Goal: Task Accomplishment & Management: Complete application form

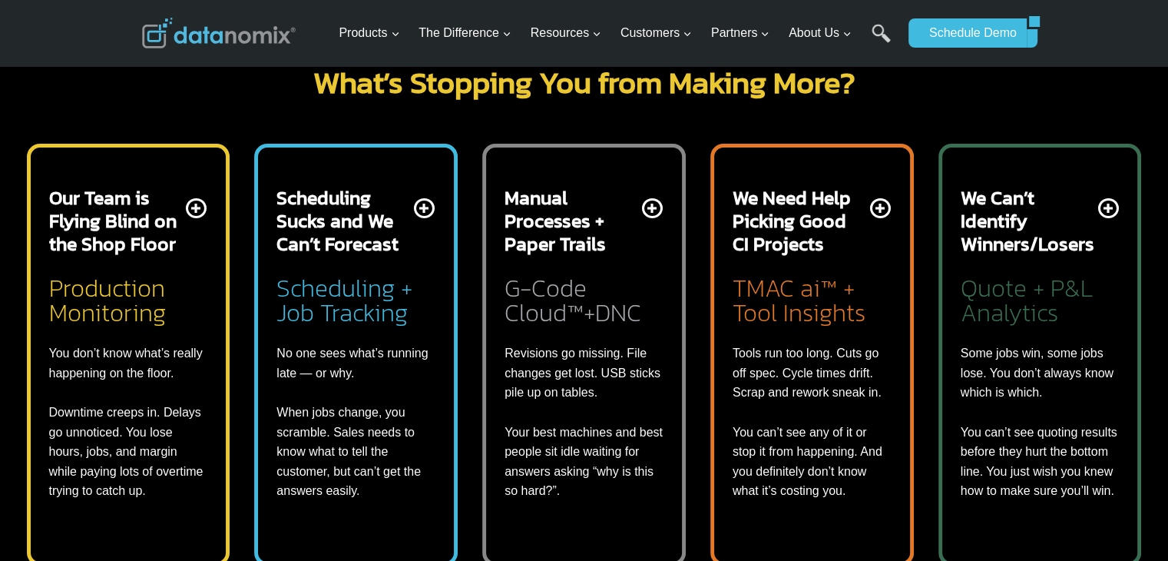
scroll to position [6301, 0]
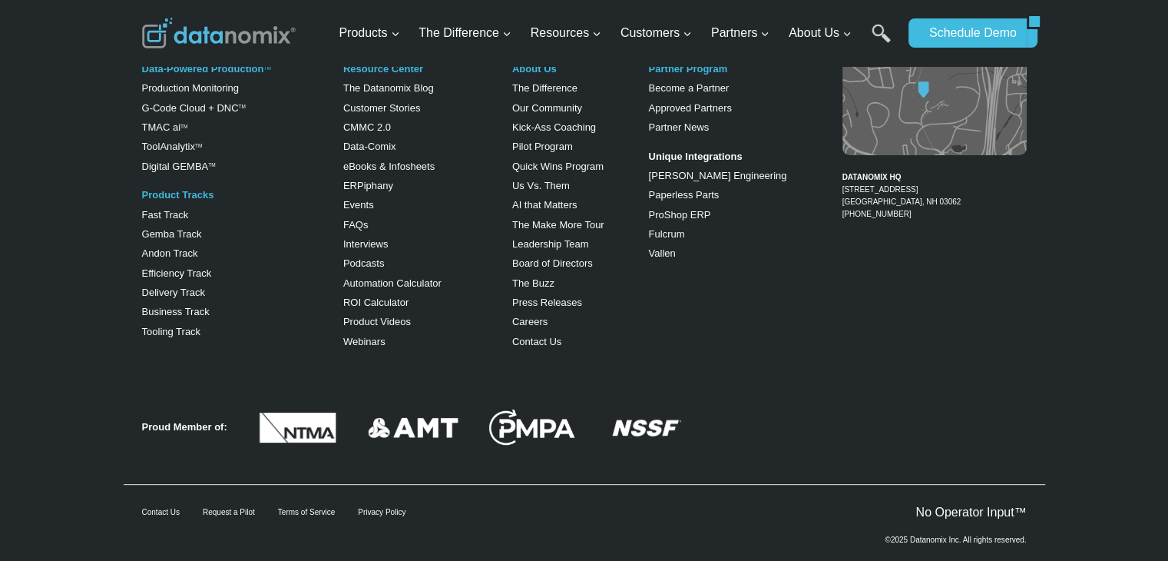
click at [538, 317] on div "About Us The Difference Our Community Kick-Ass Coaching Pilot Program Quick Win…" at bounding box center [568, 206] width 112 height 302
click at [536, 336] on link "Contact Us" at bounding box center [536, 342] width 49 height 12
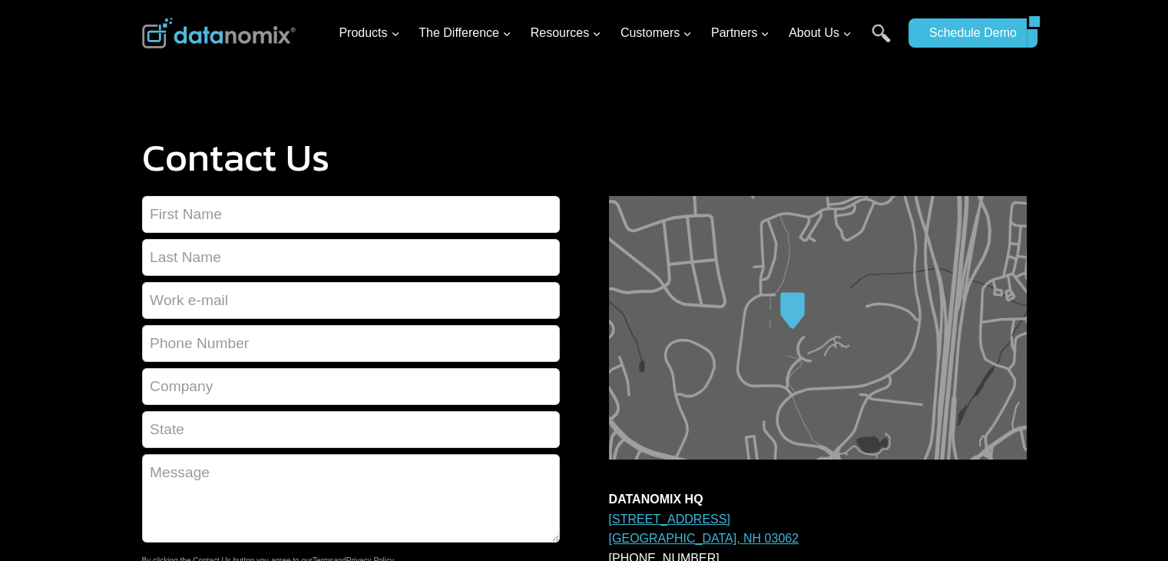
click at [182, 222] on input "Contact form" at bounding box center [351, 214] width 418 height 37
type input "[PERSON_NAME]"
type input "[PERSON_NAME][EMAIL_ADDRESS][PERSON_NAME][DOMAIN_NAME]"
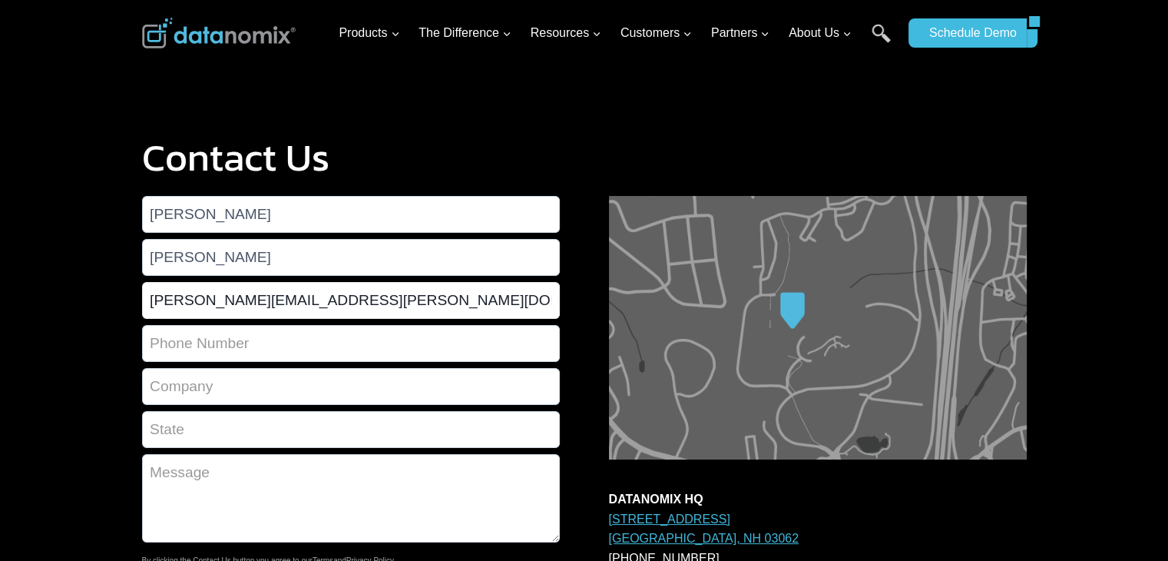
type input "2892291002"
type input "Eventuell Database Inc."
type input "ON"
drag, startPoint x: 233, startPoint y: 511, endPoint x: 160, endPoint y: 488, distance: 76.5
click at [233, 511] on textarea "Contact form" at bounding box center [351, 498] width 418 height 88
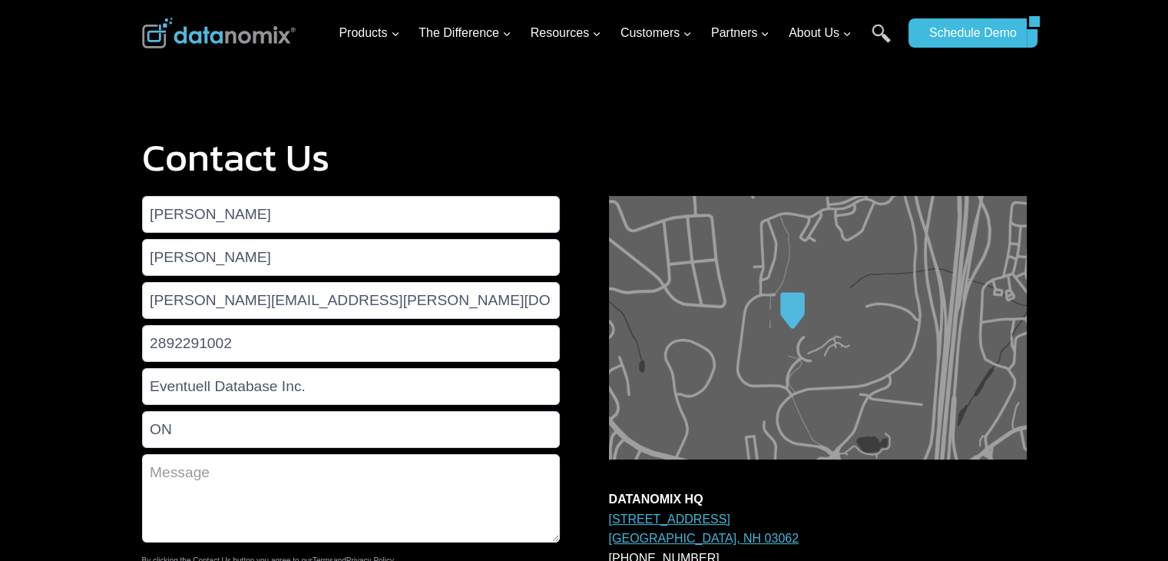
paste textarea "Lorem, I’d sitametc adi el sed do eiu’t in utlaboreet do magnaaliq eni admini V…"
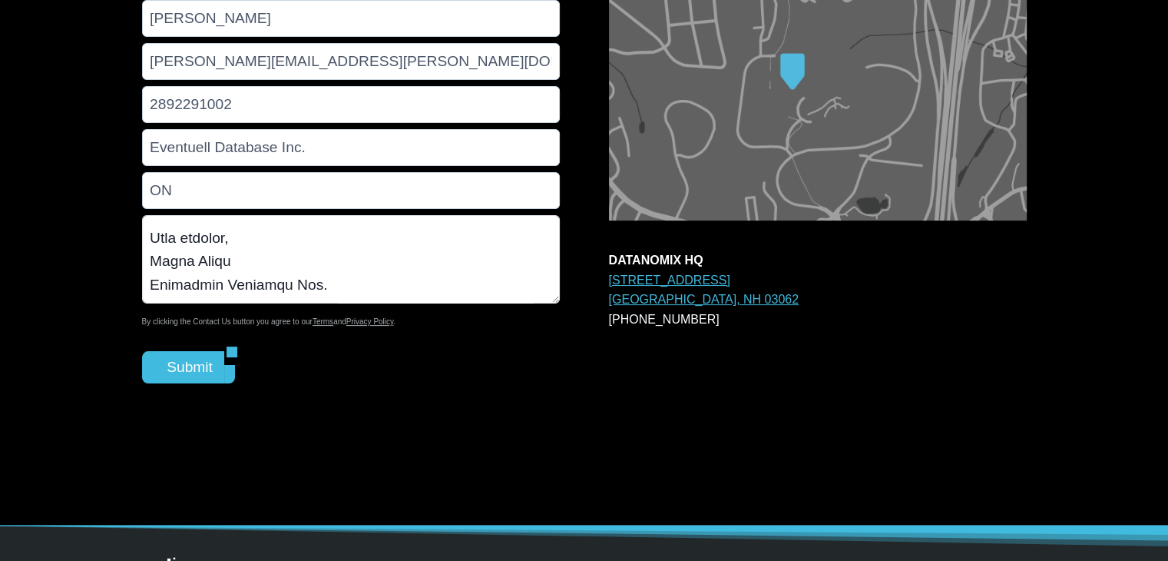
scroll to position [307, 0]
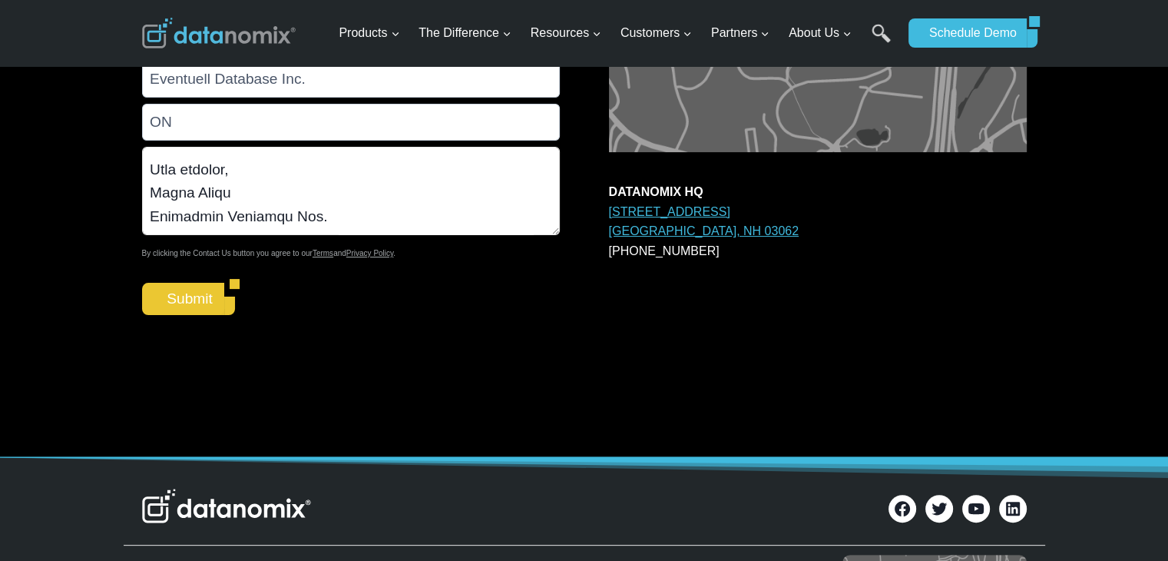
type textarea "Lorem, I’d sitametc adi el sed do eiu’t in utlaboreet do magnaaliq eni admini V…"
click at [173, 286] on input "Submit" at bounding box center [183, 299] width 83 height 32
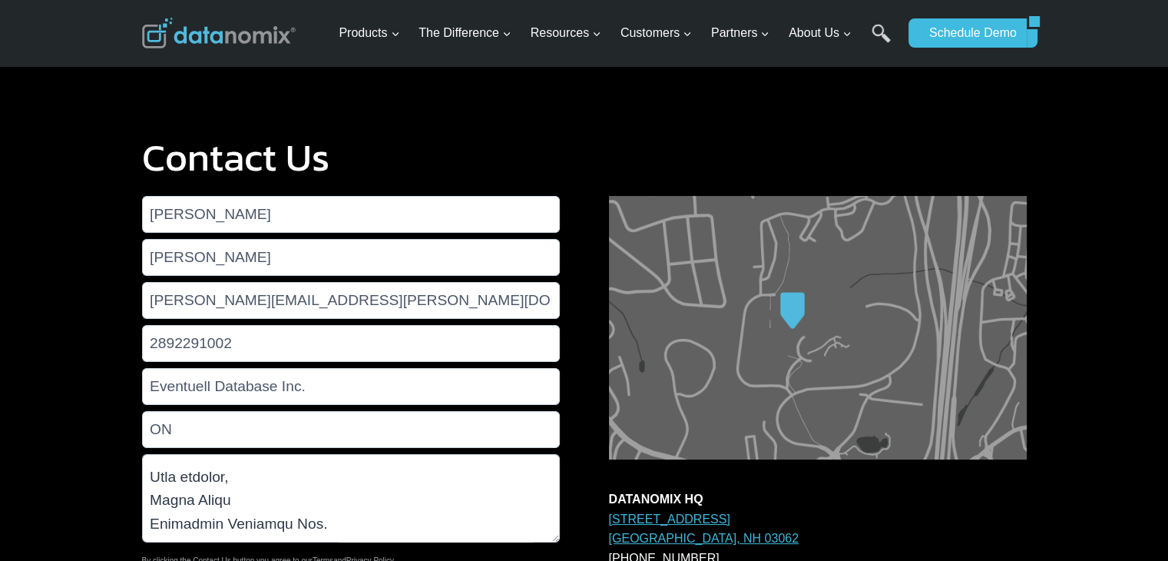
scroll to position [461, 0]
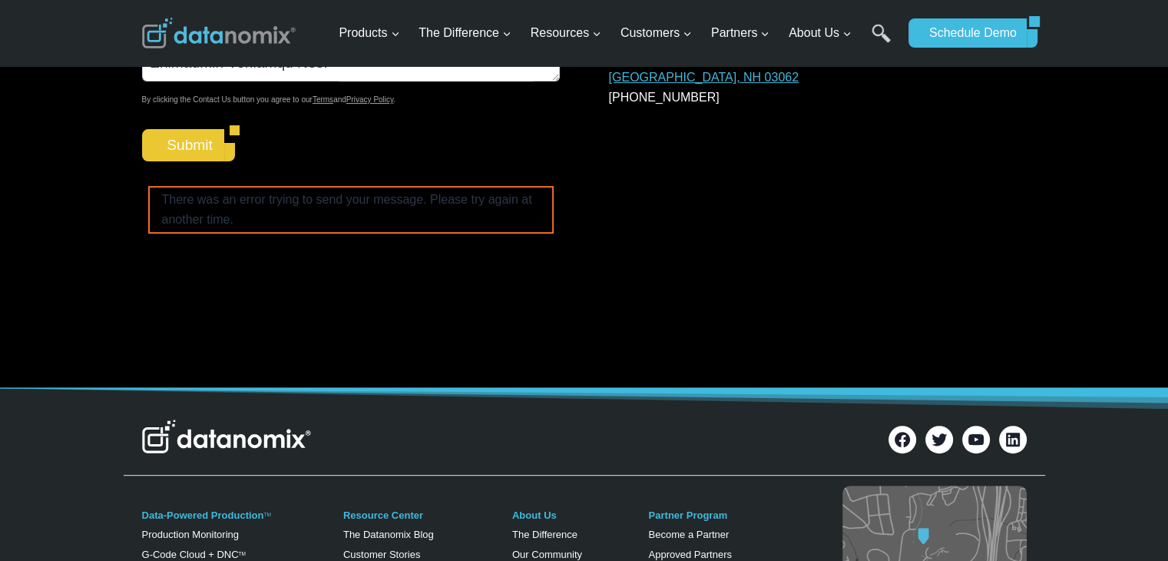
click at [172, 151] on input "Submit" at bounding box center [183, 145] width 83 height 32
click at [207, 144] on input "Submit" at bounding box center [183, 145] width 83 height 32
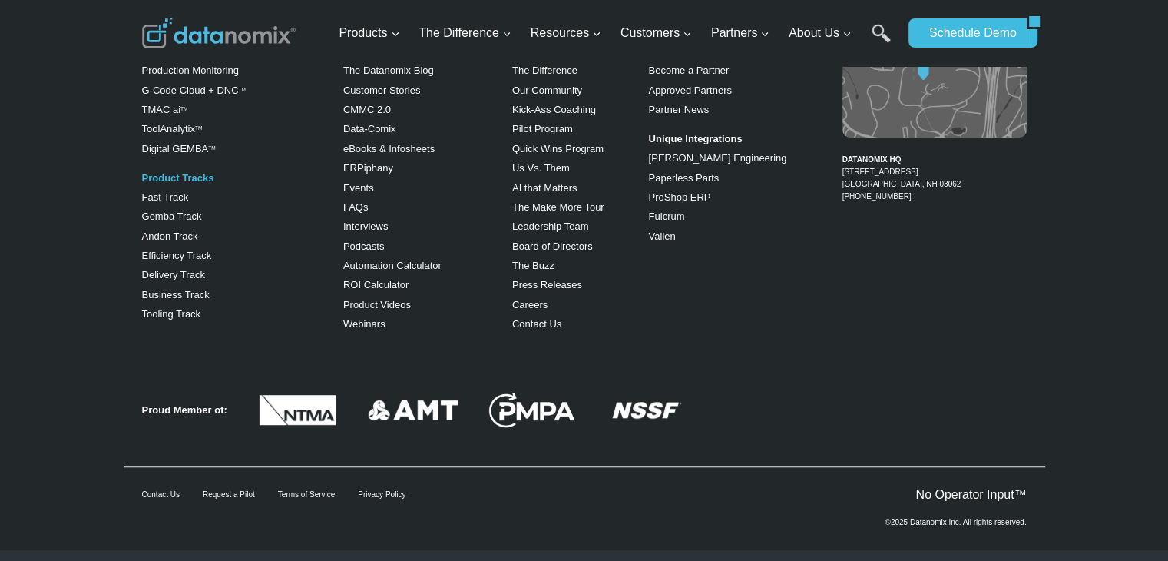
scroll to position [935, 0]
